Goal: Information Seeking & Learning: Find specific fact

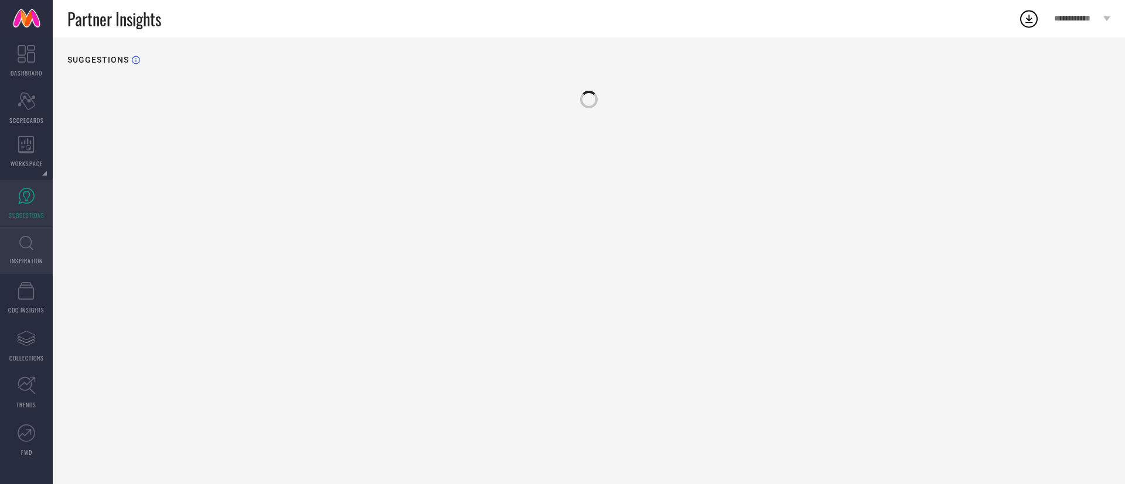
click at [32, 250] on icon at bounding box center [26, 243] width 14 height 14
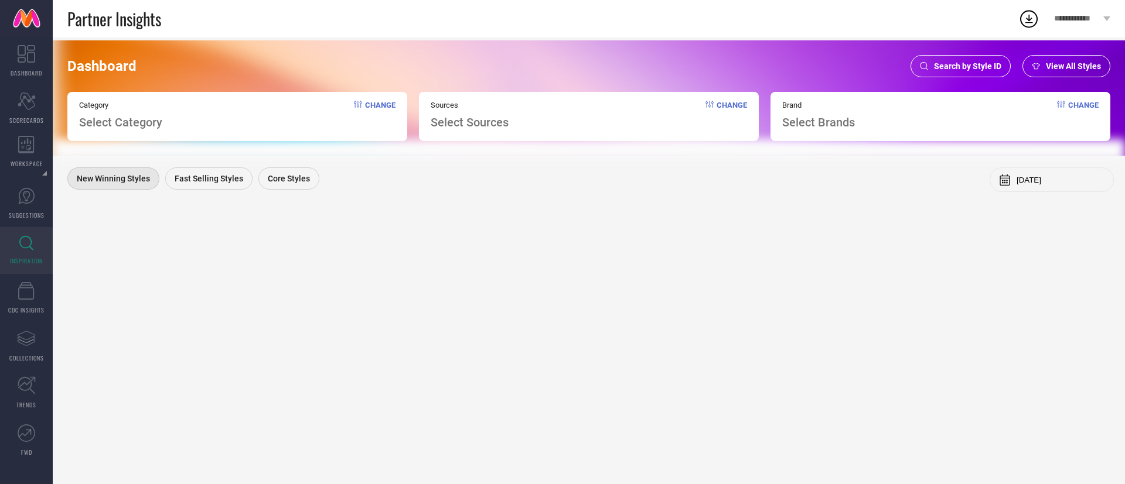
click at [965, 70] on span "Search by Style ID" at bounding box center [967, 65] width 67 height 9
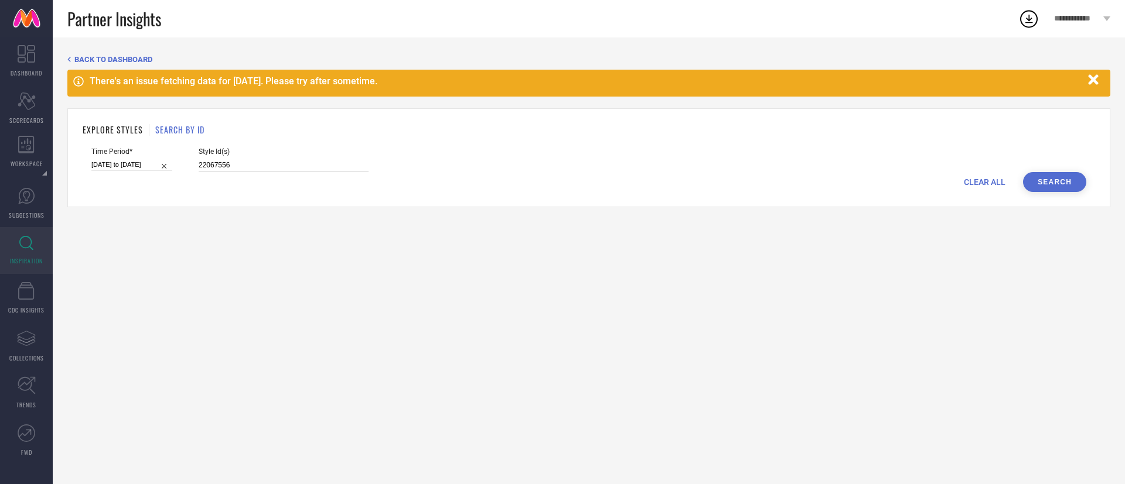
click at [241, 169] on input "22067556" at bounding box center [284, 165] width 170 height 13
paste input "33200703"
type input "33200703"
click at [1034, 184] on button "Search" at bounding box center [1054, 182] width 63 height 20
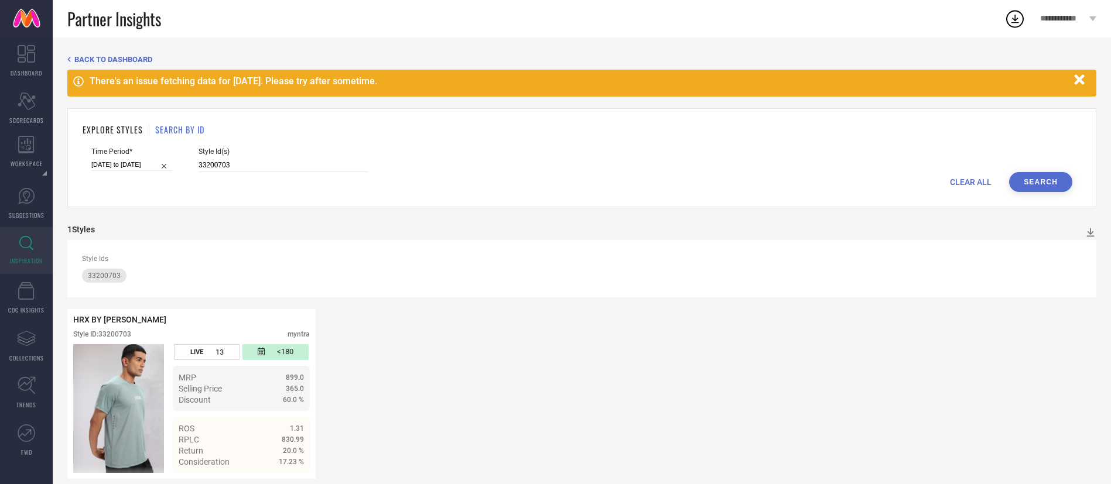
scroll to position [13, 0]
